Goal: Task Accomplishment & Management: Use online tool/utility

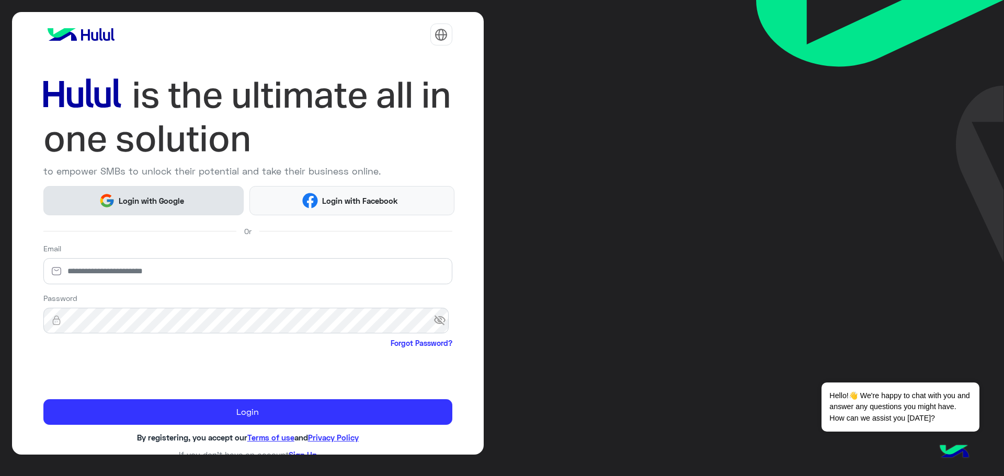
click at [162, 196] on span "Login with Google" at bounding box center [151, 201] width 73 height 12
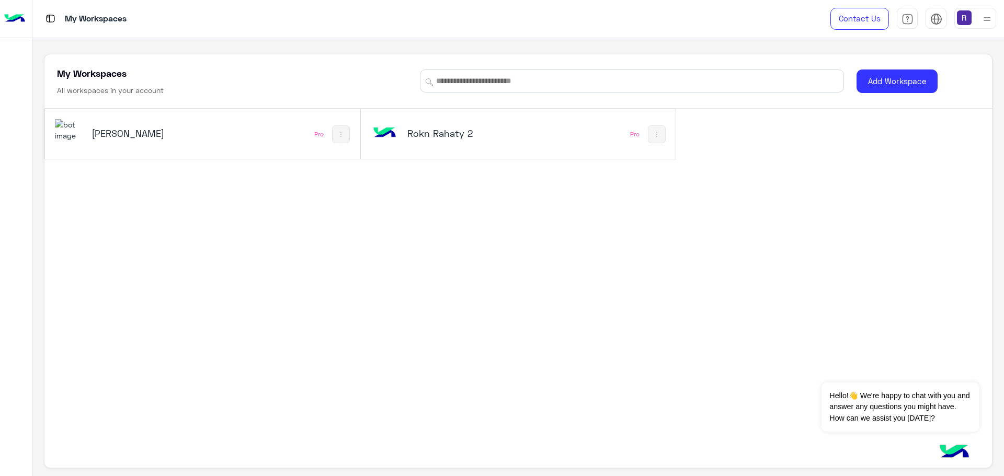
click at [100, 131] on h5 "Rokn Rahaty" at bounding box center [144, 133] width 106 height 13
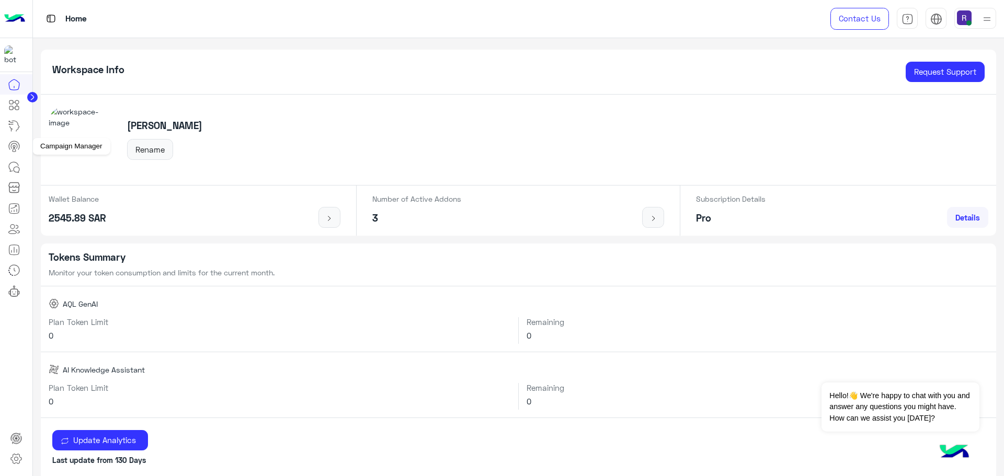
click at [17, 140] on icon at bounding box center [14, 146] width 13 height 13
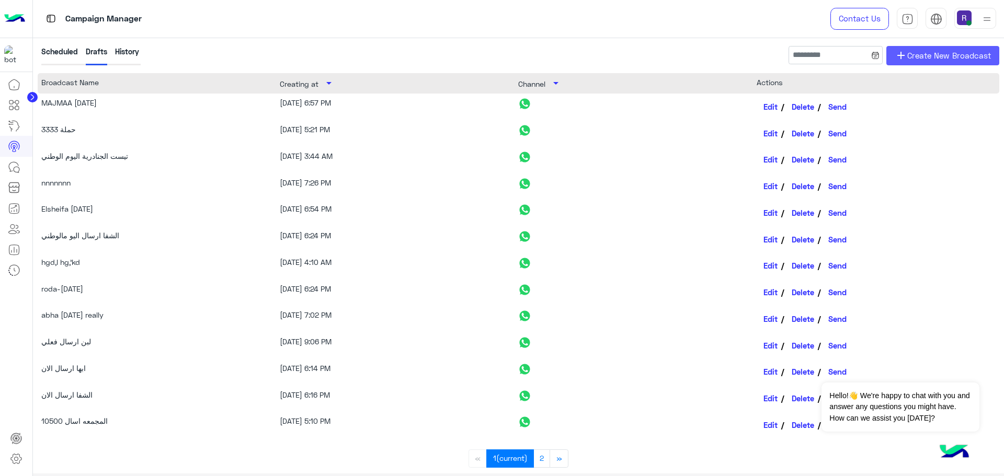
click at [938, 55] on span "Create New Broadcast" at bounding box center [949, 56] width 84 height 12
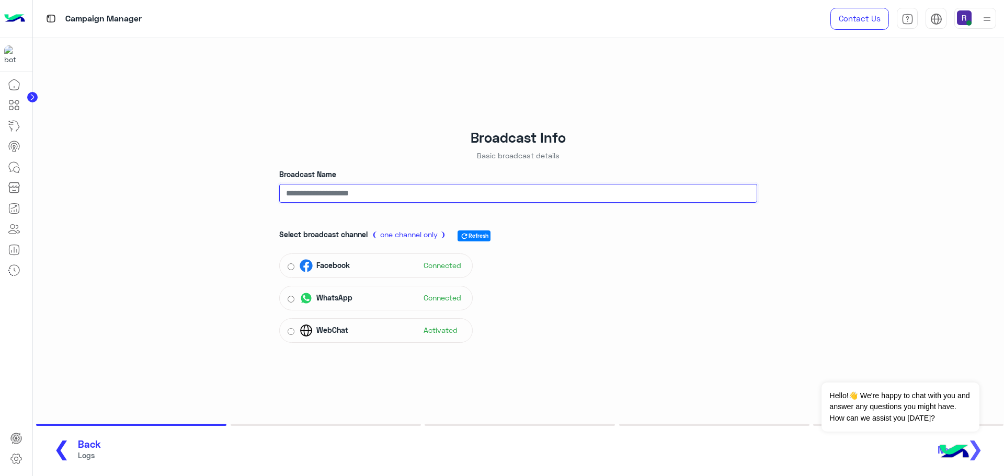
click at [535, 194] on input "Broadcast Name" at bounding box center [518, 193] width 478 height 19
type input "*"
type input "**********"
click at [465, 293] on div "WhatsApp Connected" at bounding box center [375, 298] width 193 height 25
click at [934, 450] on span "Next" at bounding box center [941, 445] width 36 height 12
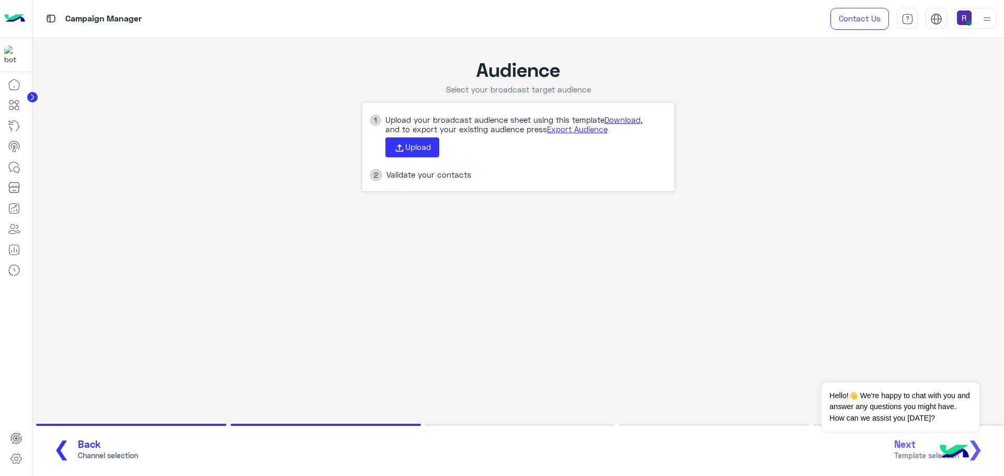
click at [628, 119] on link "Download" at bounding box center [622, 119] width 36 height 9
click at [402, 151] on icon at bounding box center [400, 148] width 12 height 12
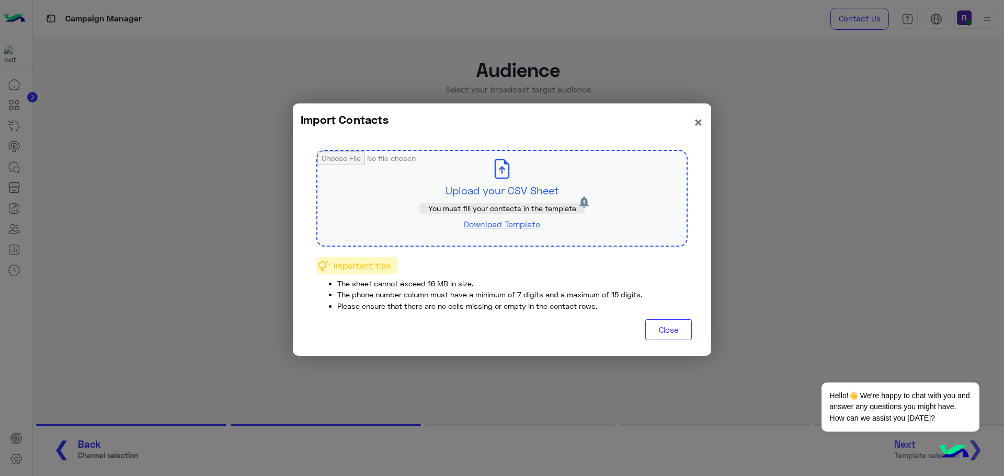
click at [521, 201] on input "file" at bounding box center [501, 198] width 369 height 95
type input "**********"
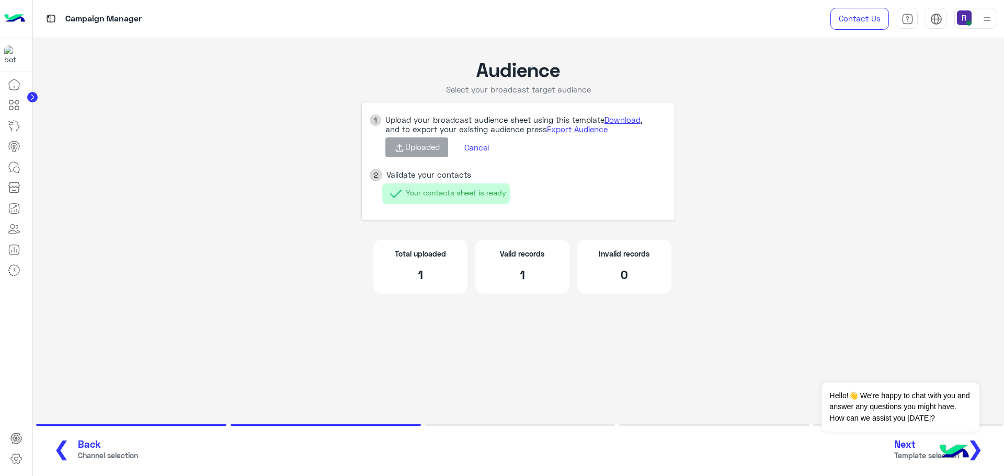
click at [915, 443] on span "Next" at bounding box center [926, 445] width 65 height 12
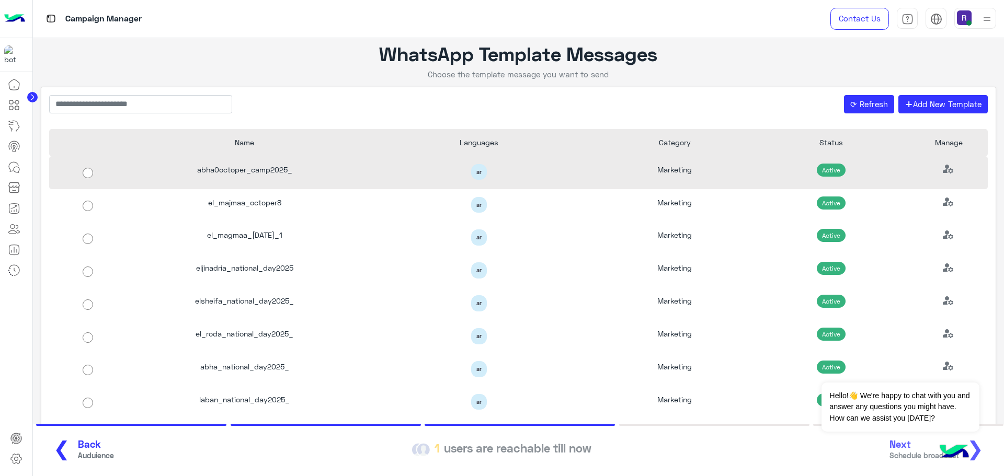
click at [272, 169] on div "abha0octoper_camp2025_" at bounding box center [244, 172] width 235 height 33
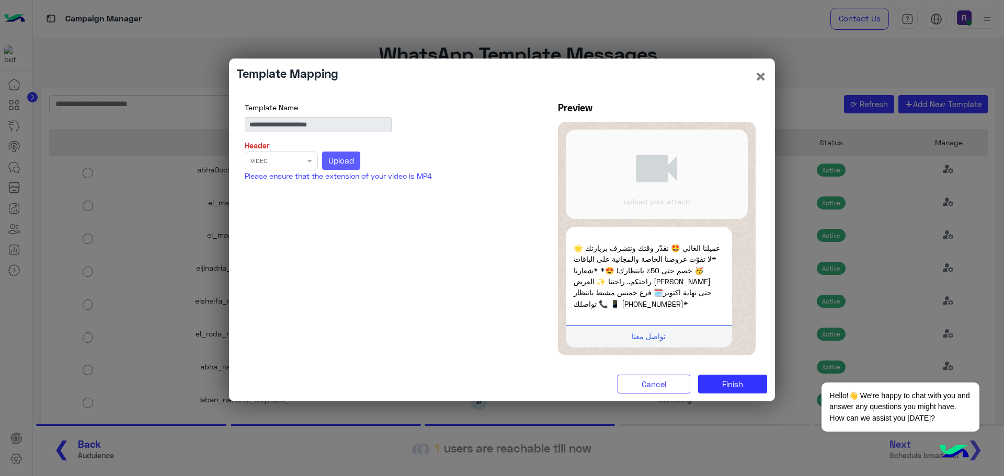
click at [357, 159] on button "Upload" at bounding box center [341, 161] width 39 height 19
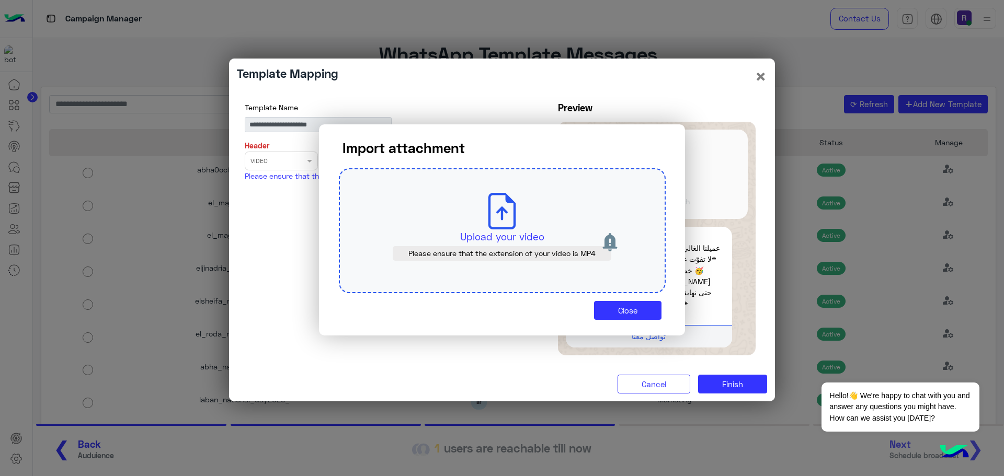
click at [466, 219] on div "Upload your video Please ensure that the extension of your video is MP4" at bounding box center [502, 230] width 327 height 125
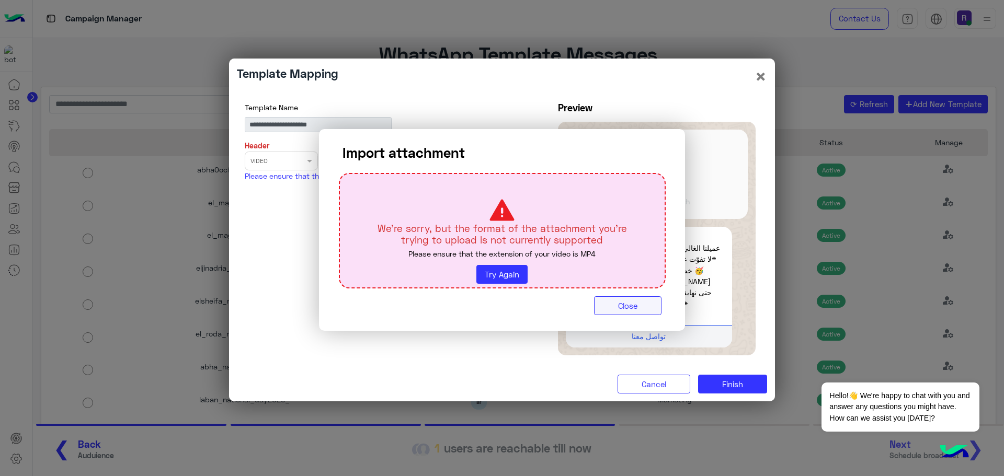
click at [647, 304] on button "Close" at bounding box center [627, 305] width 67 height 19
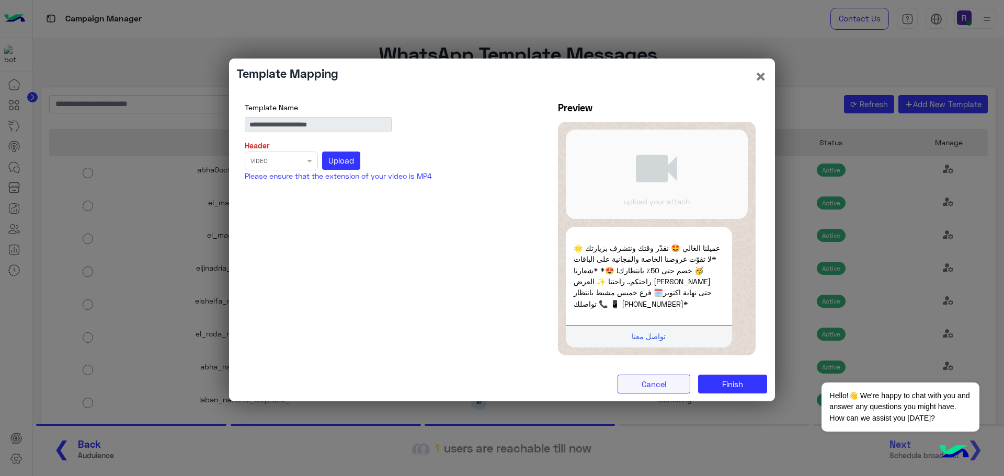
click at [677, 384] on button "Cancel" at bounding box center [653, 384] width 73 height 19
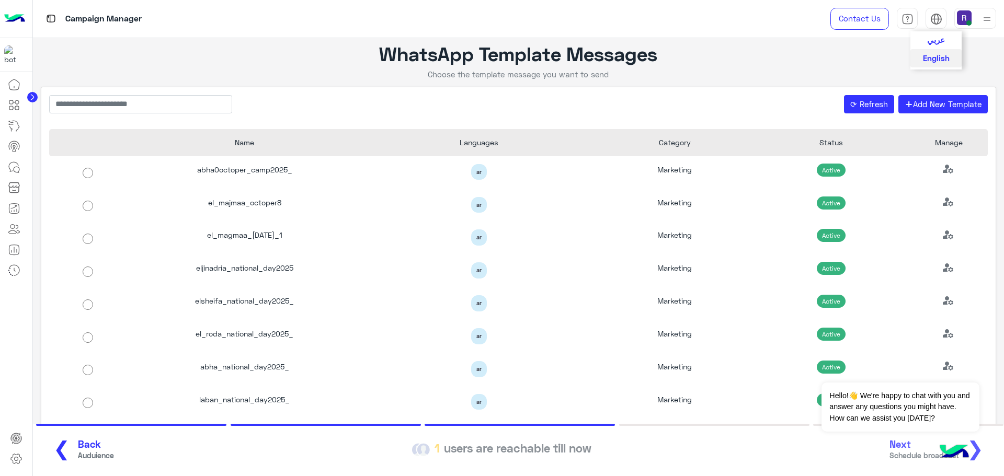
click at [931, 44] on span "عربي" at bounding box center [936, 39] width 18 height 9
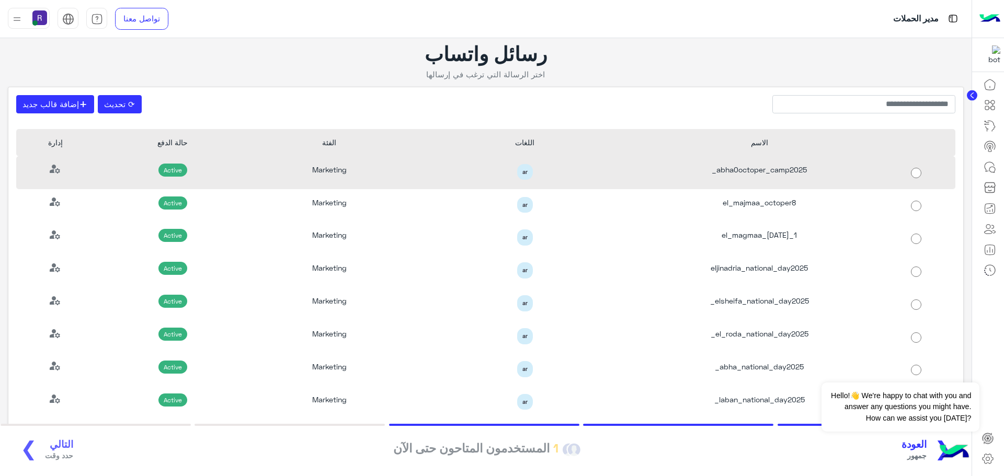
click at [773, 170] on div "abha0octoper_camp2025_" at bounding box center [759, 172] width 235 height 33
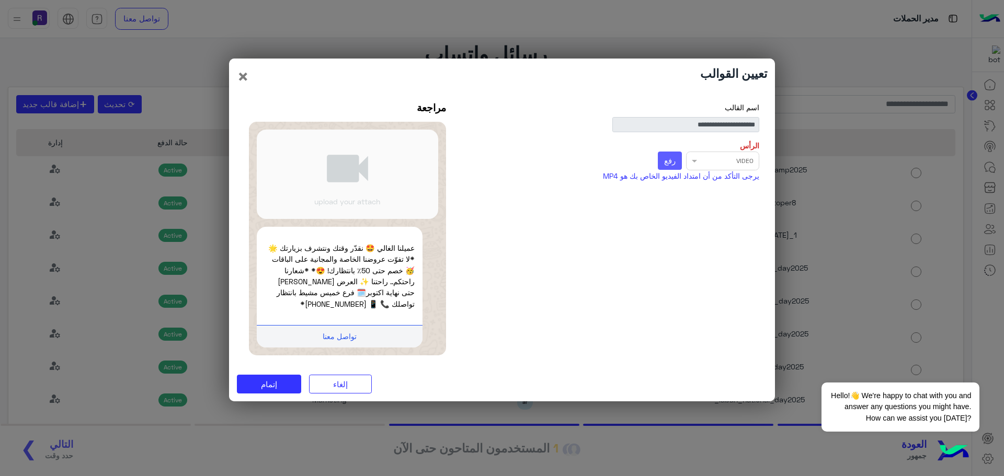
click at [679, 161] on button "رفع" at bounding box center [670, 161] width 25 height 19
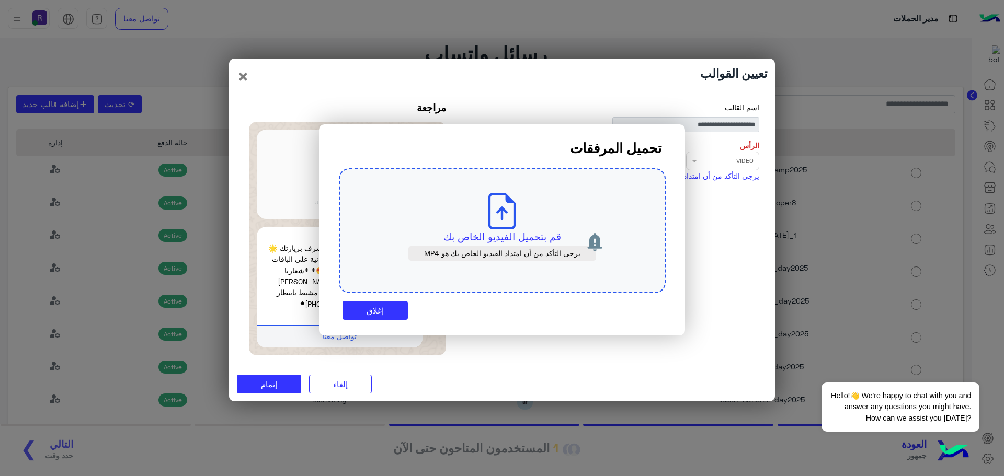
click at [529, 226] on div "قم بتحميل الفيديو الخاص بك يرجى التأكد من أن امتداد الفيديو الخاص بك هو MP4" at bounding box center [502, 230] width 327 height 125
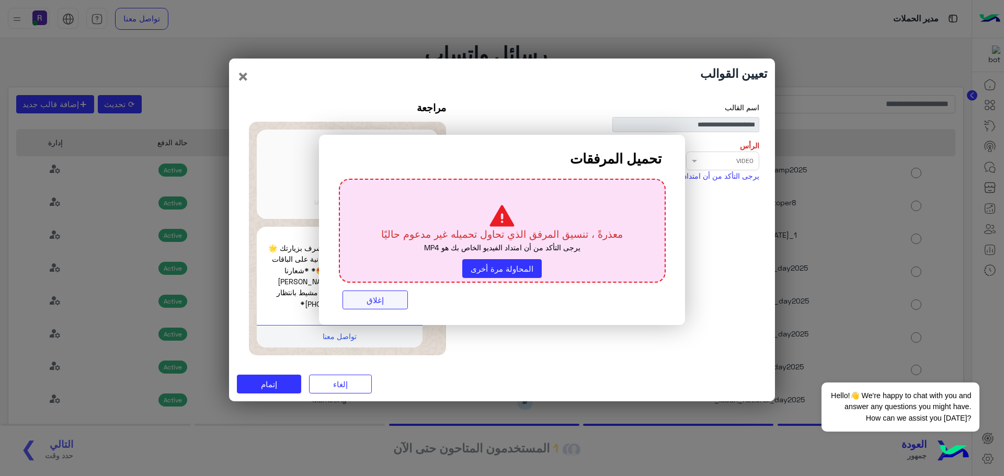
click at [364, 305] on button "إغلاق" at bounding box center [374, 300] width 65 height 19
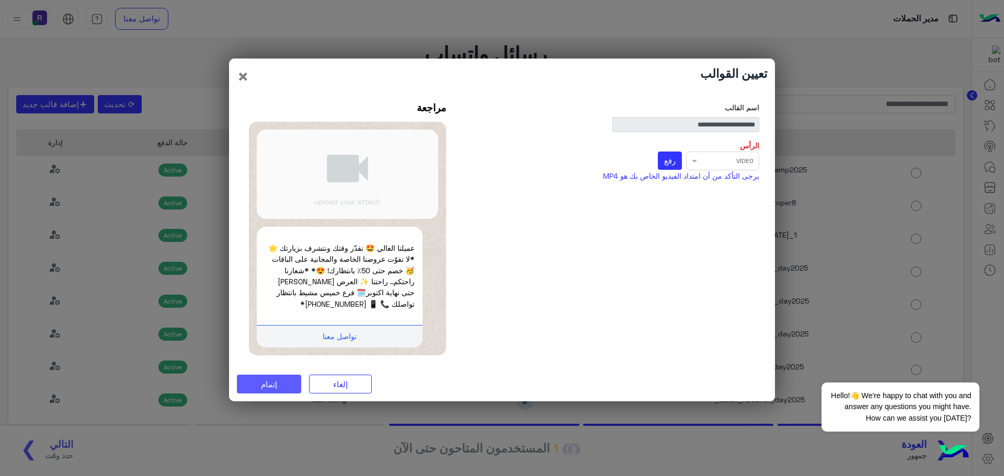
click at [269, 391] on button "إتمام" at bounding box center [269, 384] width 64 height 19
click at [268, 388] on span "إتمام" at bounding box center [269, 384] width 16 height 9
click at [700, 160] on div "Select file × VIDEO رفع *مطلوب*" at bounding box center [613, 161] width 294 height 19
click at [271, 390] on button "إتمام" at bounding box center [269, 384] width 64 height 19
click at [273, 388] on span "إتمام" at bounding box center [269, 384] width 16 height 9
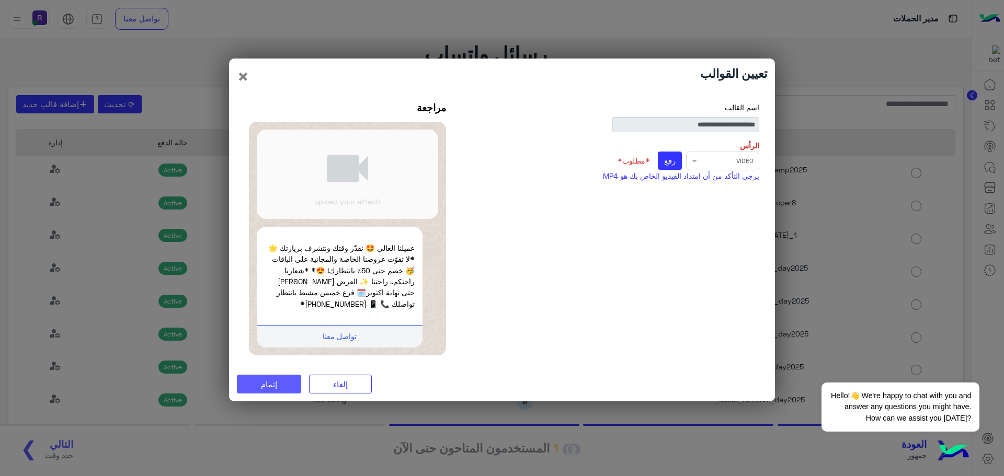
click at [273, 388] on span "إتمام" at bounding box center [269, 384] width 16 height 9
click at [392, 163] on span "videocam" at bounding box center [347, 168] width 158 height 55
click at [674, 156] on button "رفع" at bounding box center [670, 161] width 25 height 19
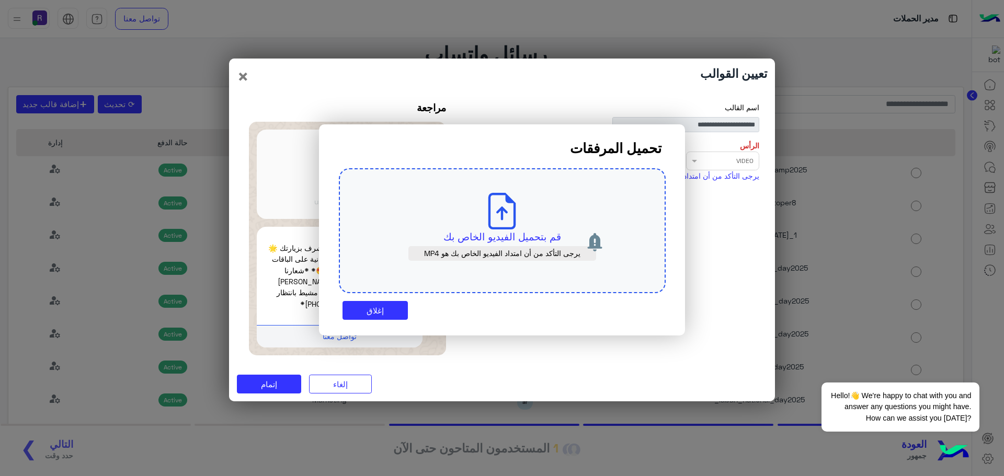
click at [498, 235] on p "قم بتحميل الفيديو الخاص بك" at bounding box center [502, 237] width 278 height 15
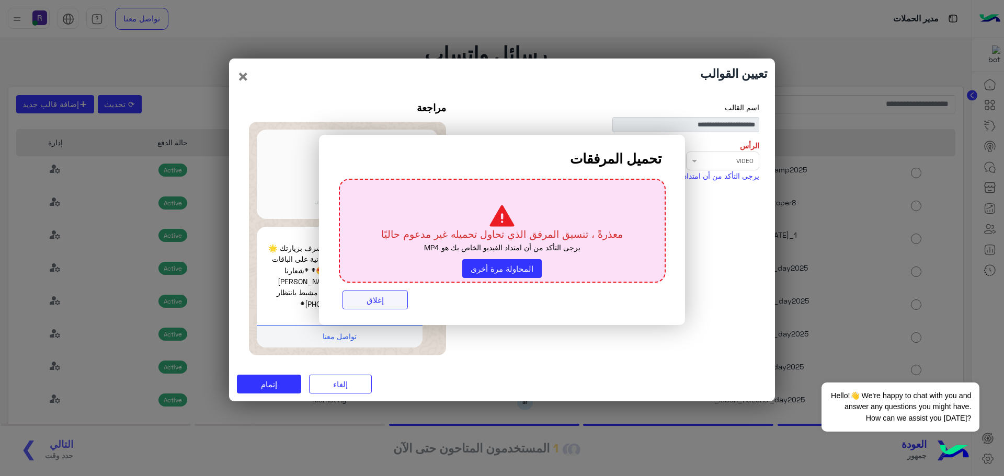
click at [375, 300] on button "إغلاق" at bounding box center [374, 300] width 65 height 19
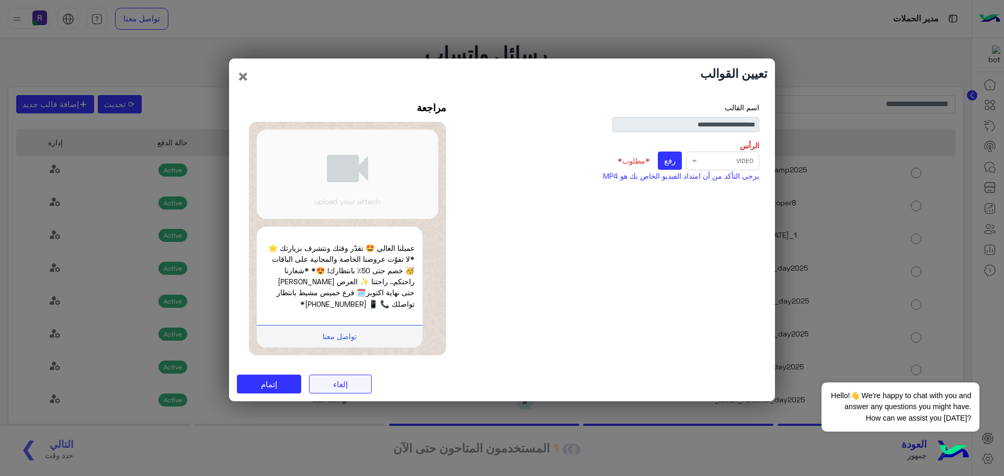
click at [320, 390] on button "إلغاء" at bounding box center [340, 384] width 63 height 19
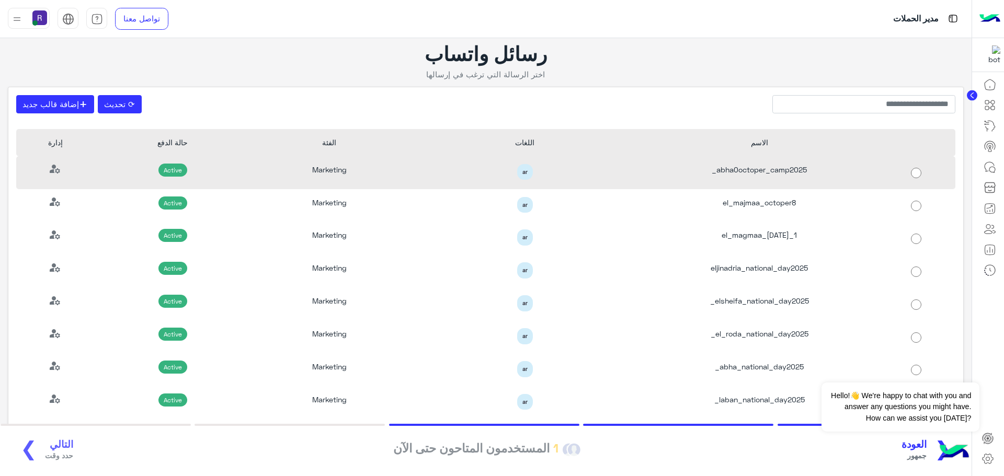
click at [783, 169] on div "abha0octoper_camp2025_" at bounding box center [759, 172] width 235 height 33
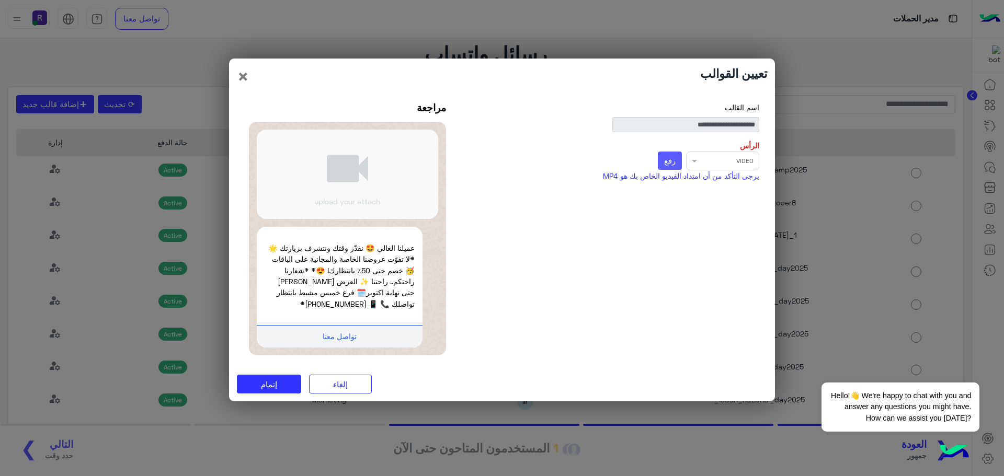
click at [676, 158] on button "رفع" at bounding box center [670, 161] width 25 height 19
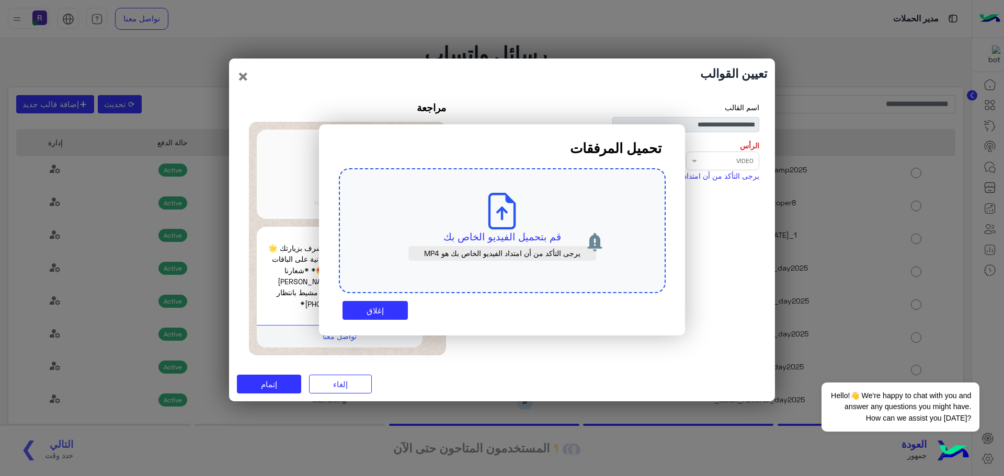
click at [525, 234] on p "قم بتحميل الفيديو الخاص بك" at bounding box center [502, 237] width 278 height 15
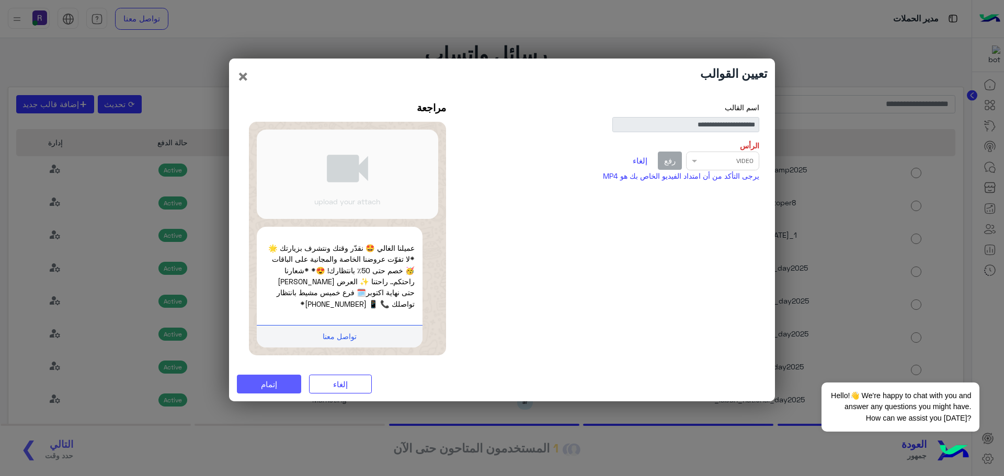
click at [277, 380] on span "إتمام" at bounding box center [269, 384] width 16 height 9
click at [728, 166] on div "Select file × VIDEO رفع إلغاء" at bounding box center [613, 161] width 294 height 19
click at [694, 232] on div "**********" at bounding box center [612, 171] width 309 height 138
click at [644, 160] on button "إلغاء" at bounding box center [640, 161] width 27 height 18
click at [668, 165] on span "رفع" at bounding box center [670, 160] width 12 height 9
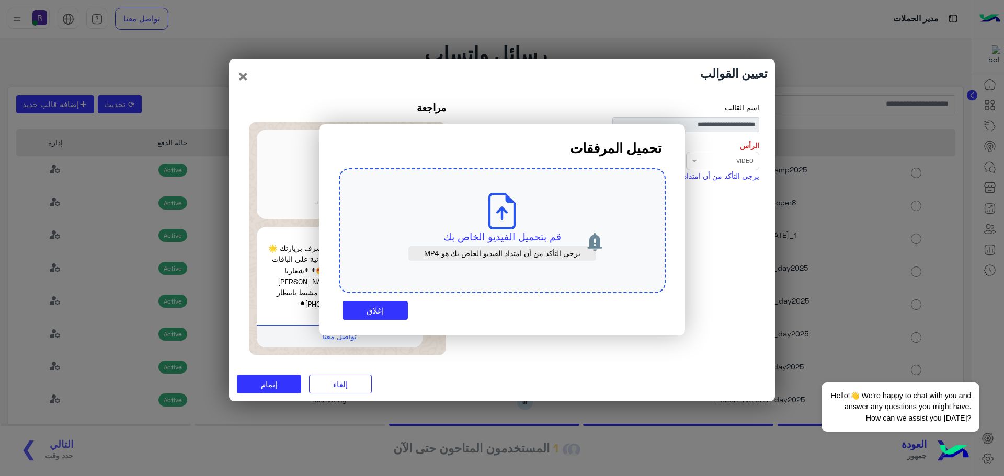
click at [530, 235] on p "قم بتحميل الفيديو الخاص بك" at bounding box center [502, 237] width 278 height 15
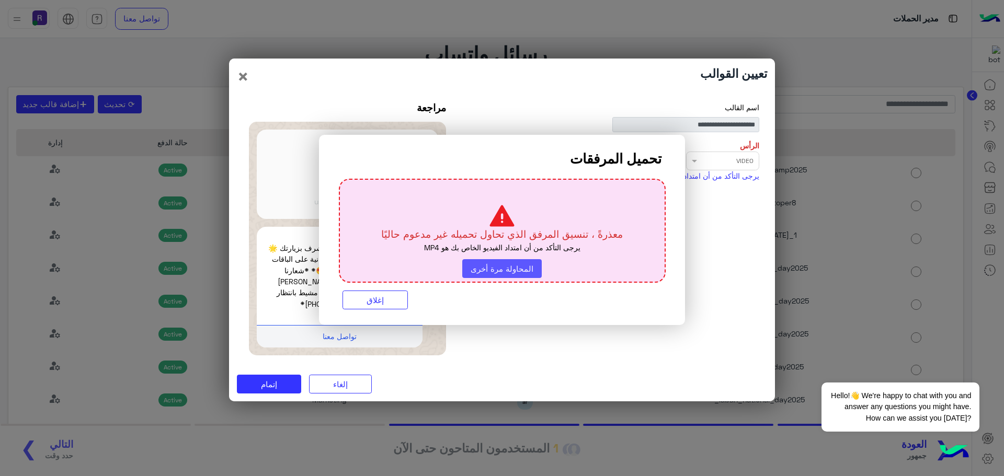
click at [532, 268] on button "المحاولة مرة أخرى" at bounding box center [501, 268] width 79 height 19
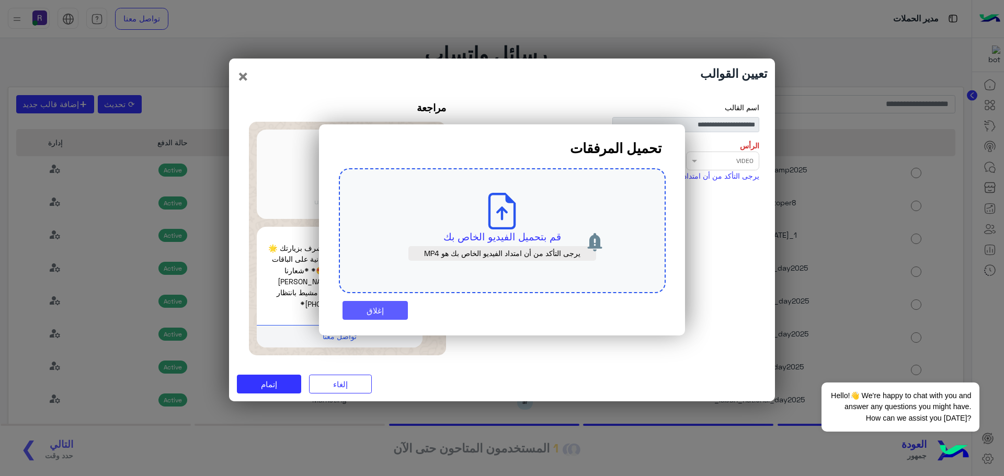
click at [373, 308] on button "إغلاق" at bounding box center [374, 310] width 65 height 19
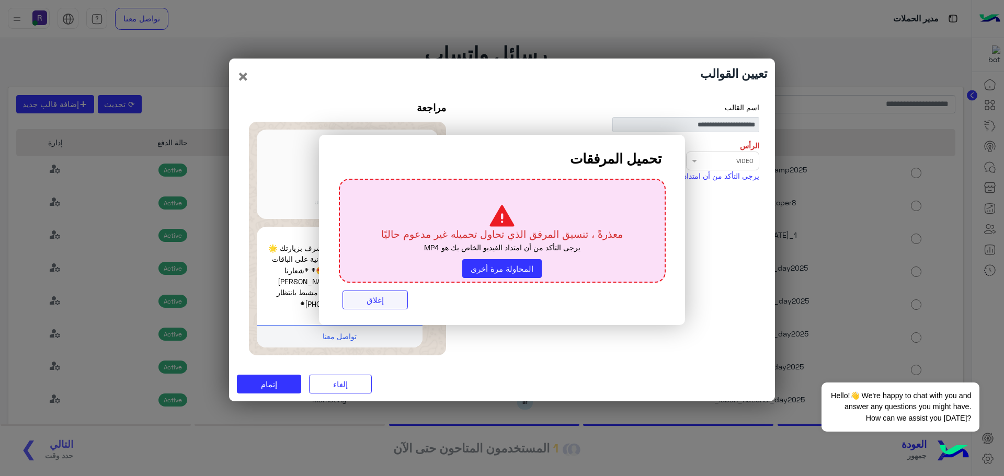
click at [387, 299] on button "إغلاق" at bounding box center [374, 300] width 65 height 19
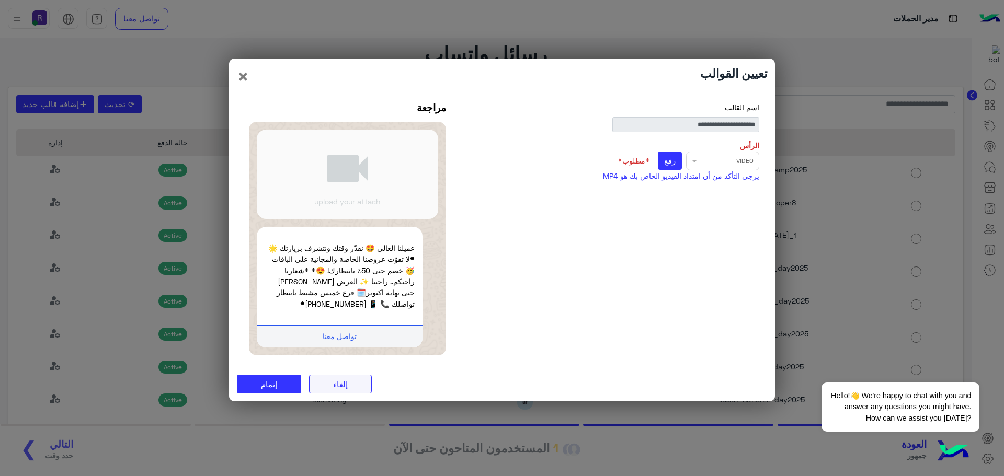
click at [353, 379] on button "إلغاء" at bounding box center [340, 384] width 63 height 19
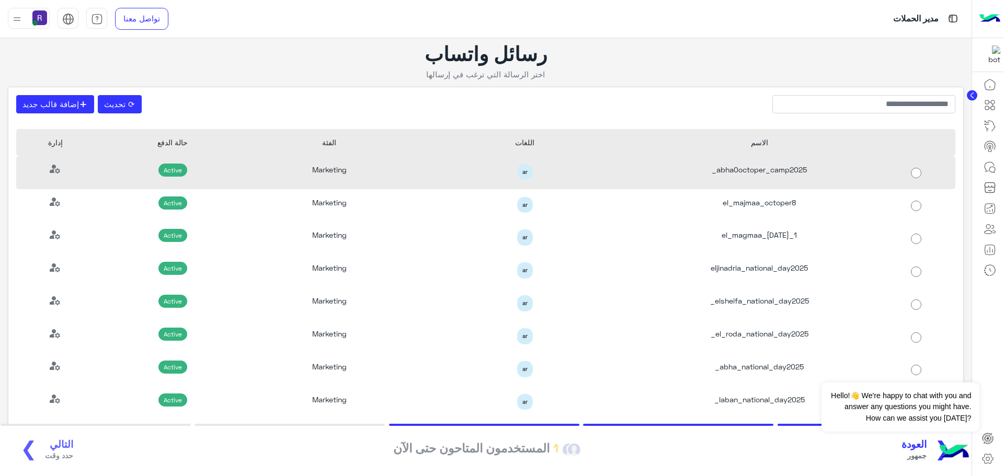
click at [750, 173] on div "abha0octoper_camp2025_" at bounding box center [759, 172] width 235 height 33
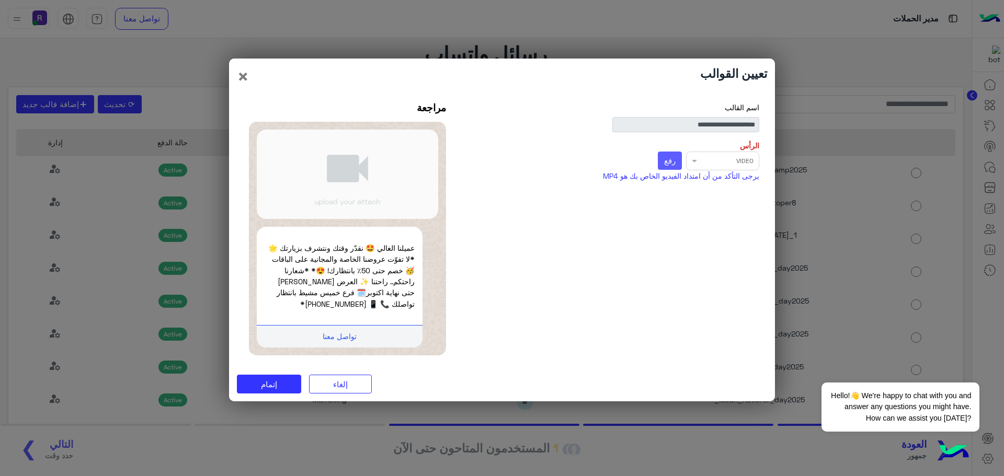
click at [679, 159] on button "رفع" at bounding box center [670, 161] width 25 height 19
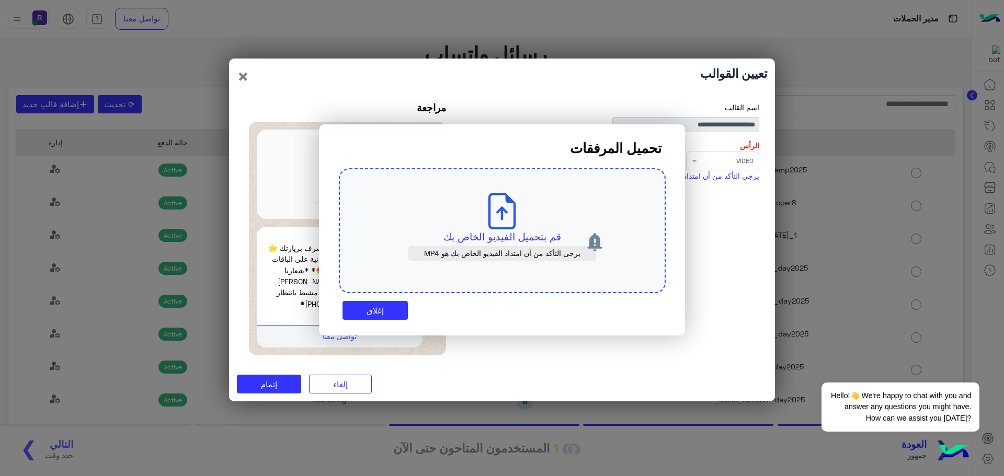
click at [474, 211] on div "قم بتحميل الفيديو الخاص بك يرجى التأكد من أن امتداد الفيديو الخاص بك هو MP4" at bounding box center [502, 230] width 327 height 125
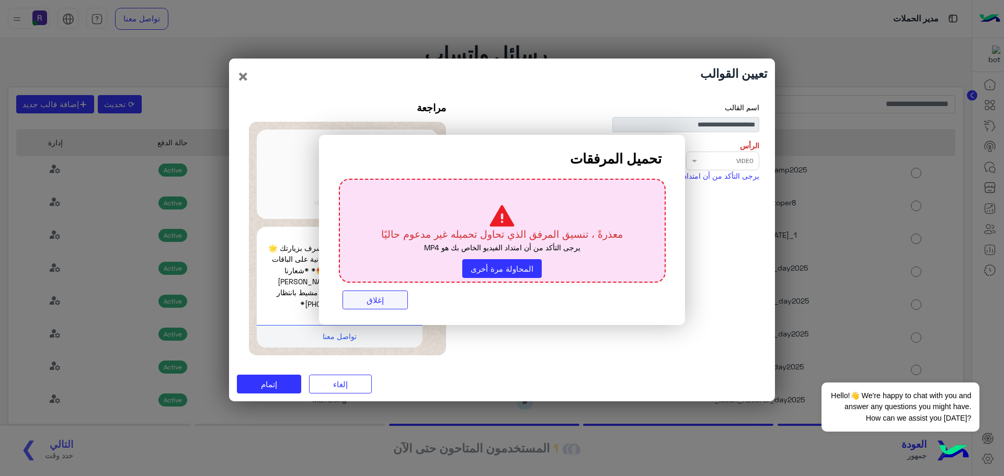
click at [399, 299] on button "إغلاق" at bounding box center [374, 300] width 65 height 19
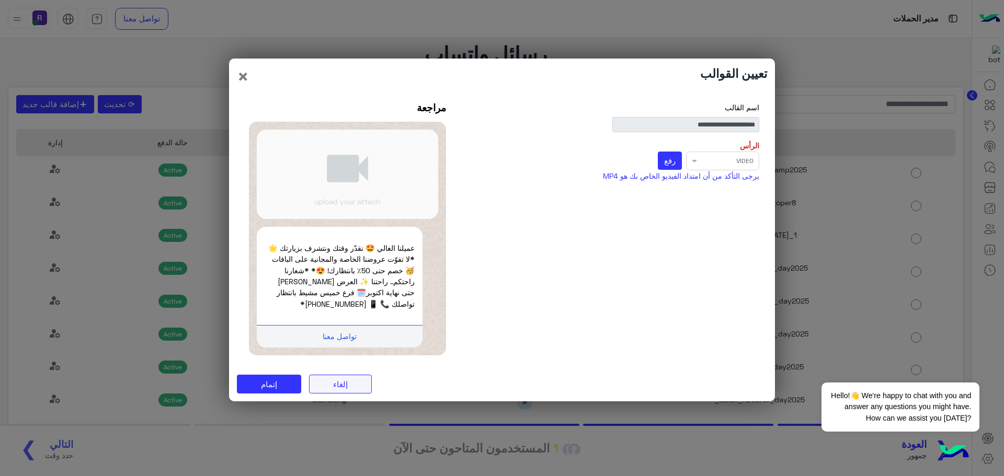
click at [368, 389] on button "إلغاء" at bounding box center [340, 384] width 63 height 19
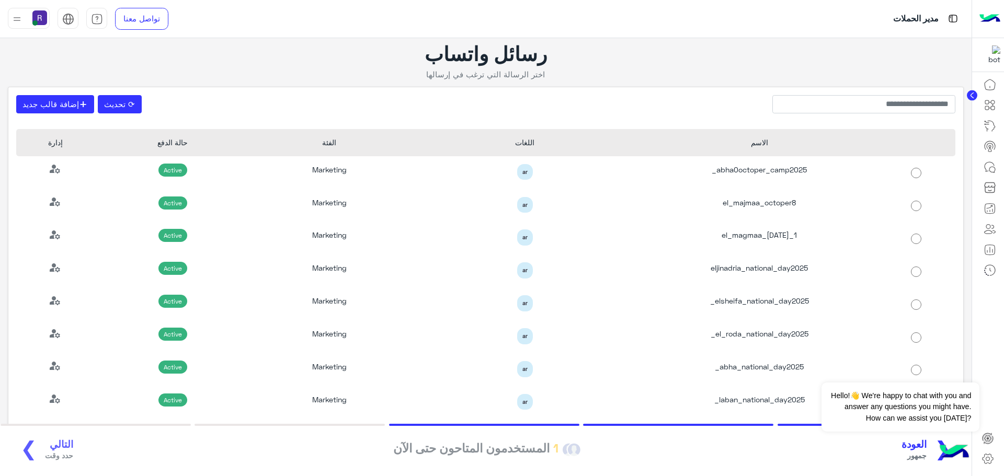
click at [926, 445] on span "العودة" at bounding box center [913, 445] width 25 height 12
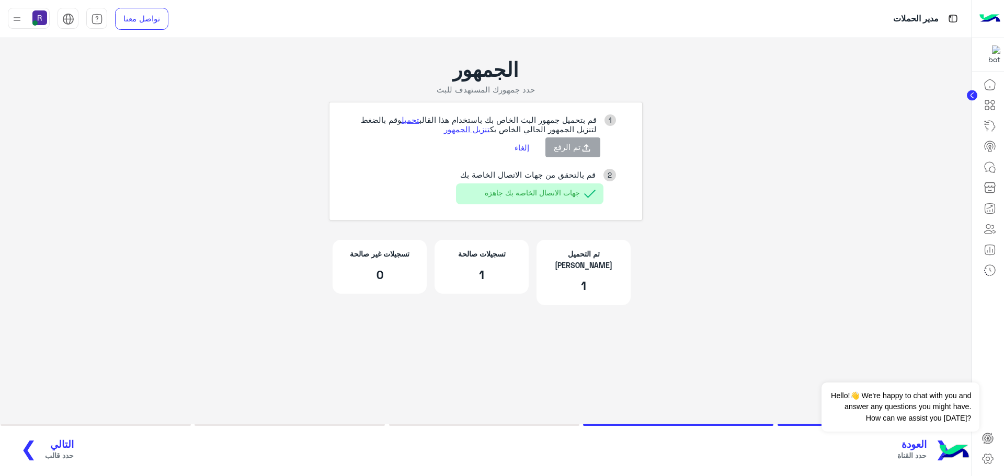
click at [45, 454] on span "حدد قالب" at bounding box center [59, 455] width 29 height 11
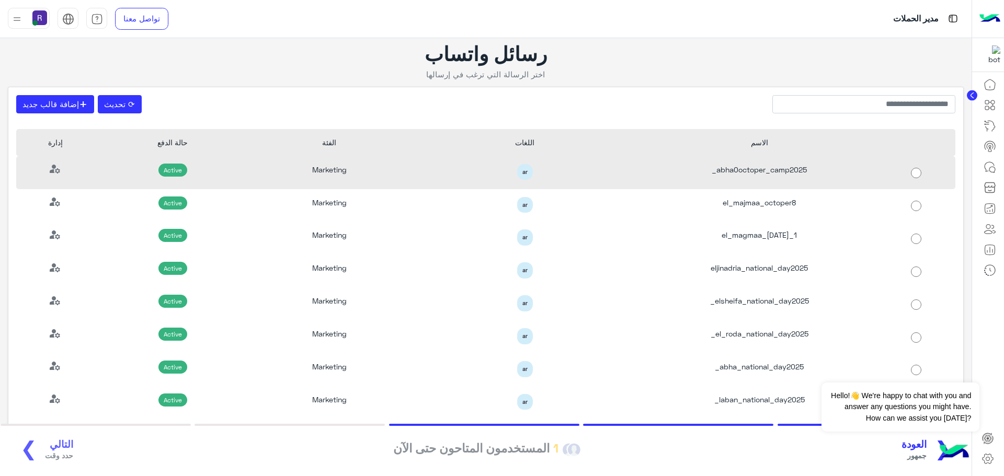
click at [833, 162] on div "abha0octoper_camp2025_" at bounding box center [759, 172] width 235 height 33
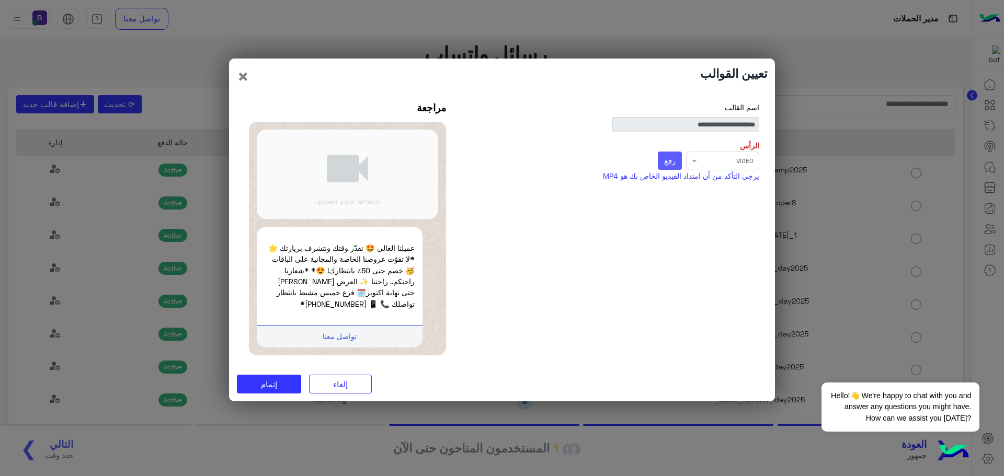
click at [673, 167] on button "رفع" at bounding box center [670, 161] width 25 height 19
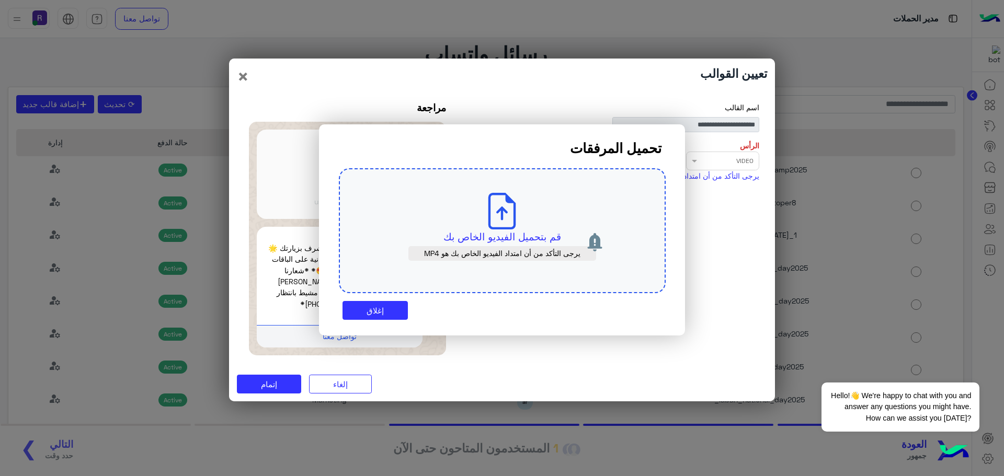
click at [553, 236] on p "قم بتحميل الفيديو الخاص بك" at bounding box center [502, 237] width 278 height 15
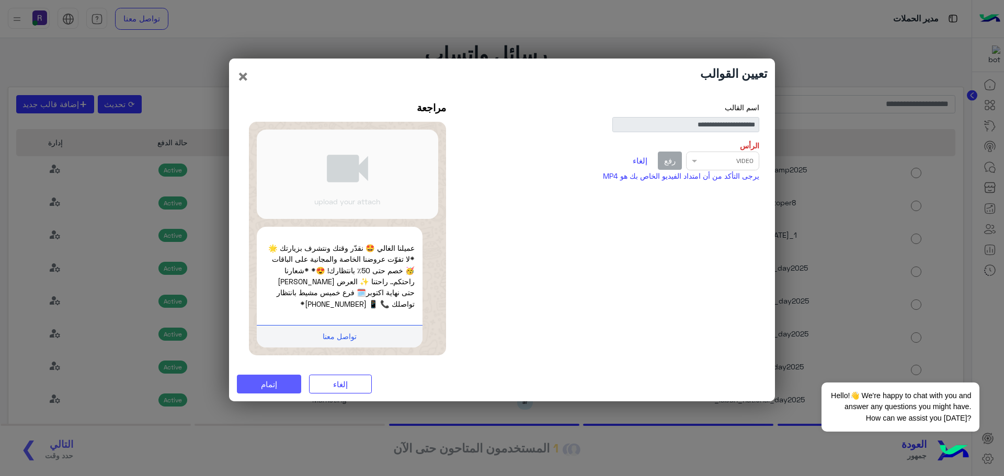
click at [274, 385] on span "إتمام" at bounding box center [269, 384] width 16 height 9
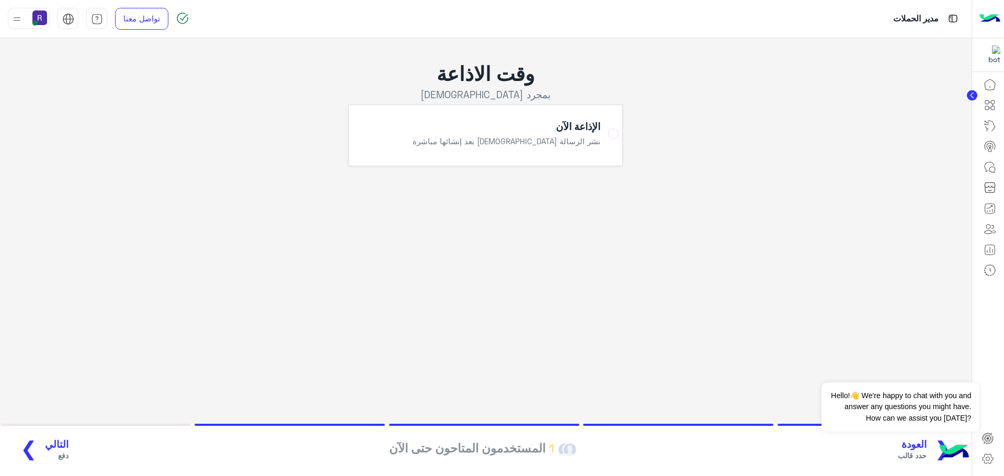
click at [45, 447] on span "التالي" at bounding box center [57, 445] width 24 height 12
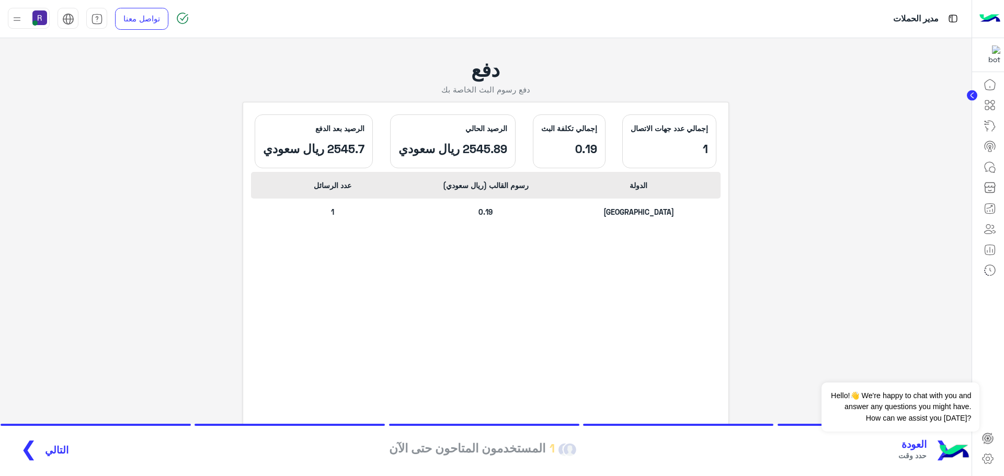
click at [46, 452] on span "التالي" at bounding box center [57, 450] width 24 height 12
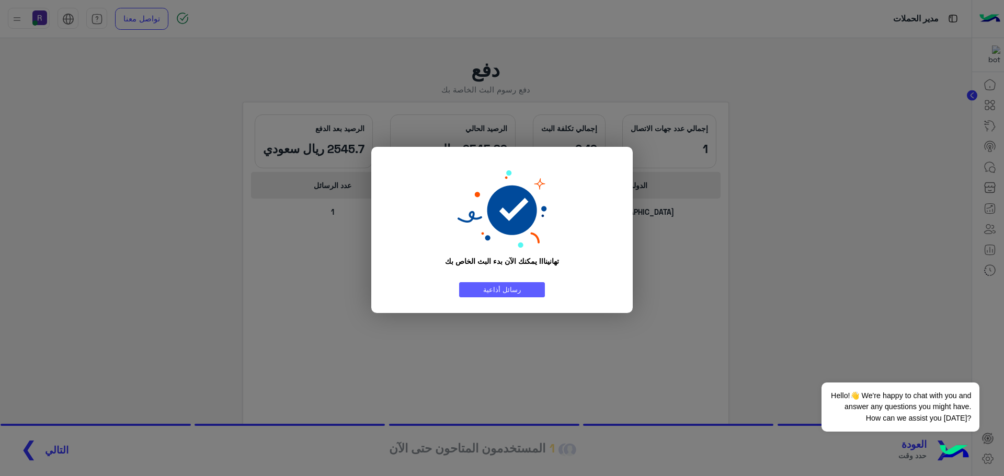
click at [538, 294] on link "رسائل أذاعية" at bounding box center [502, 289] width 86 height 15
